Goal: Transaction & Acquisition: Purchase product/service

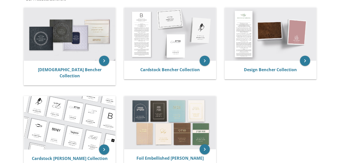
scroll to position [102, 0]
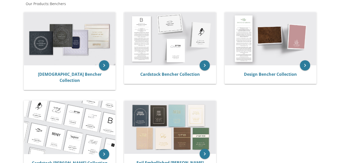
click at [187, 34] on img at bounding box center [169, 38] width 91 height 53
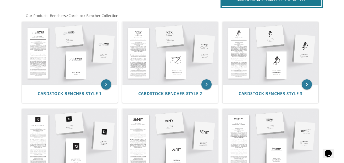
scroll to position [73, 0]
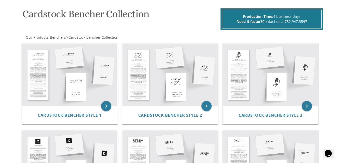
click at [277, 63] on img at bounding box center [270, 75] width 95 height 63
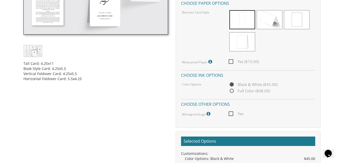
scroll to position [204, 0]
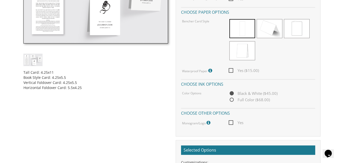
click at [243, 98] on span "Full Color ($68.00)" at bounding box center [249, 100] width 41 height 6
click at [232, 99] on input "Full Color ($68.00)" at bounding box center [230, 100] width 3 height 3
radio input "true"
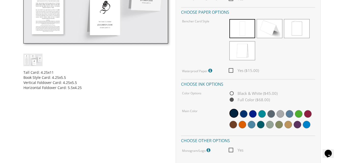
click at [241, 94] on span "Black & White ($45.00)" at bounding box center [253, 93] width 49 height 6
click at [232, 94] on input "Black & White ($45.00)" at bounding box center [230, 93] width 3 height 3
radio input "true"
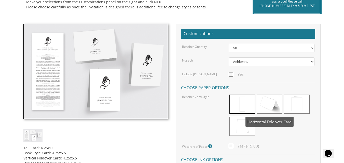
scroll to position [127, 0]
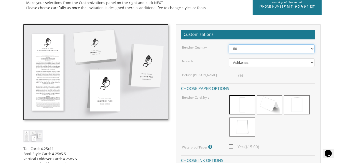
click at [272, 50] on select "50 60 70 80 90 100 125 150 175 200 225 250 275 300 325 350 375 400 425 450 475 …" at bounding box center [272, 49] width 86 height 9
click at [229, 45] on select "50 60 70 80 90 100 125 150 175 200 225 250 275 300 325 350 375 400 425 450 475 …" at bounding box center [272, 49] width 86 height 9
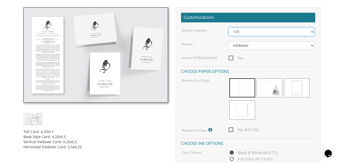
scroll to position [153, 0]
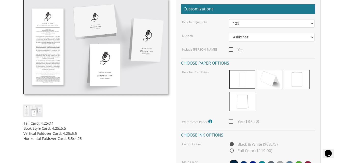
click at [212, 120] on icon at bounding box center [210, 121] width 5 height 5
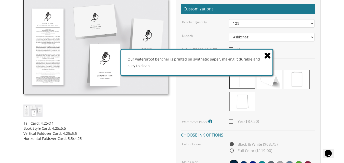
click at [268, 53] on icon at bounding box center [267, 55] width 7 height 9
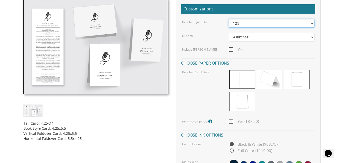
click at [264, 23] on select "50 60 70 80 90 100 125 150 175 200 225 250 275 300 325 350 375 400 425 450 475 …" at bounding box center [272, 23] width 86 height 9
select select "100"
click at [229, 19] on select "50 60 70 80 90 100 125 150 175 200 225 250 275 300 325 350 375 400 425 450 475 …" at bounding box center [272, 23] width 86 height 9
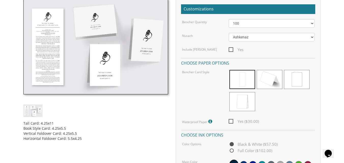
click at [232, 122] on span "Yes ($30.00)" at bounding box center [244, 121] width 30 height 6
click at [232, 122] on input "Yes ($30.00)" at bounding box center [230, 120] width 3 height 3
checkbox input "true"
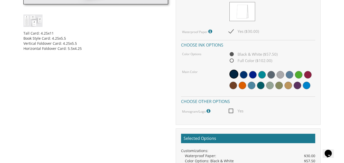
scroll to position [255, 0]
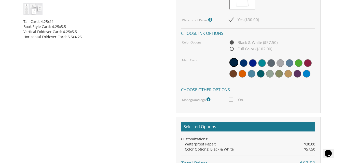
click at [232, 97] on span "Yes" at bounding box center [236, 99] width 15 height 6
click at [232, 97] on input "Yes" at bounding box center [230, 98] width 3 height 3
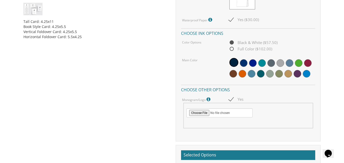
click at [233, 99] on span "Yes" at bounding box center [236, 99] width 15 height 6
click at [232, 99] on input "Yes" at bounding box center [230, 98] width 3 height 3
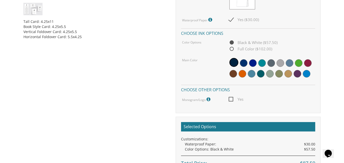
click at [231, 100] on span "Yes" at bounding box center [236, 99] width 15 height 6
click at [231, 100] on input "Yes" at bounding box center [230, 98] width 3 height 3
checkbox input "true"
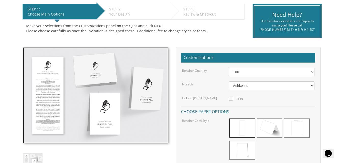
scroll to position [102, 0]
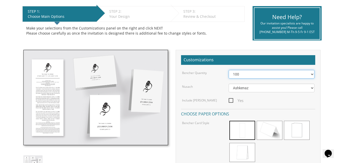
click at [250, 74] on select "50 60 70 80 90 100 125 150 175 200 225 250 275 300 325 350 375 400 425 450 475 …" at bounding box center [272, 74] width 86 height 9
click at [229, 70] on select "50 60 70 80 90 100 125 150 175 200 225 250 275 300 325 350 375 400 425 450 475 …" at bounding box center [272, 74] width 86 height 9
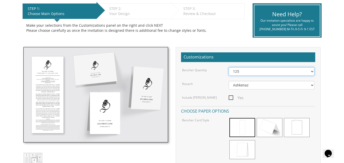
scroll to position [76, 0]
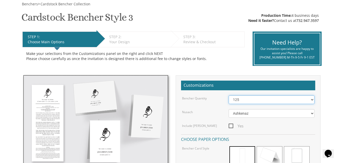
click at [242, 101] on select "50 60 70 80 90 100 125 150 175 200 225 250 275 300 325 350 375 400 425 450 475 …" at bounding box center [272, 99] width 86 height 9
select select "150"
click at [229, 95] on select "50 60 70 80 90 100 125 150 175 200 225 250 275 300 325 350 375 400 425 450 475 …" at bounding box center [272, 99] width 86 height 9
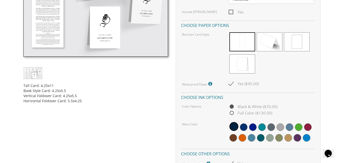
scroll to position [204, 0]
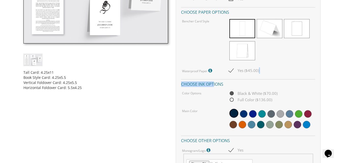
drag, startPoint x: 262, startPoint y: 69, endPoint x: 244, endPoint y: 68, distance: 18.1
click at [213, 77] on div "Bencher Quantity 50 60 70 80 90 100 125 150 175 200 225 250 275 300 325 350 375…" at bounding box center [248, 75] width 134 height 214
click at [278, 61] on div at bounding box center [272, 40] width 86 height 44
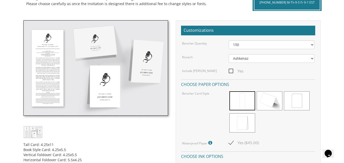
scroll to position [127, 0]
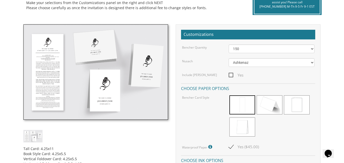
click at [47, 43] on img at bounding box center [95, 71] width 145 height 95
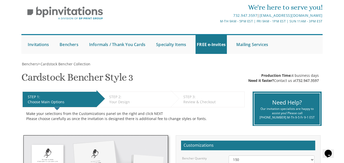
scroll to position [0, 0]
